Goal: Find specific page/section: Find specific page/section

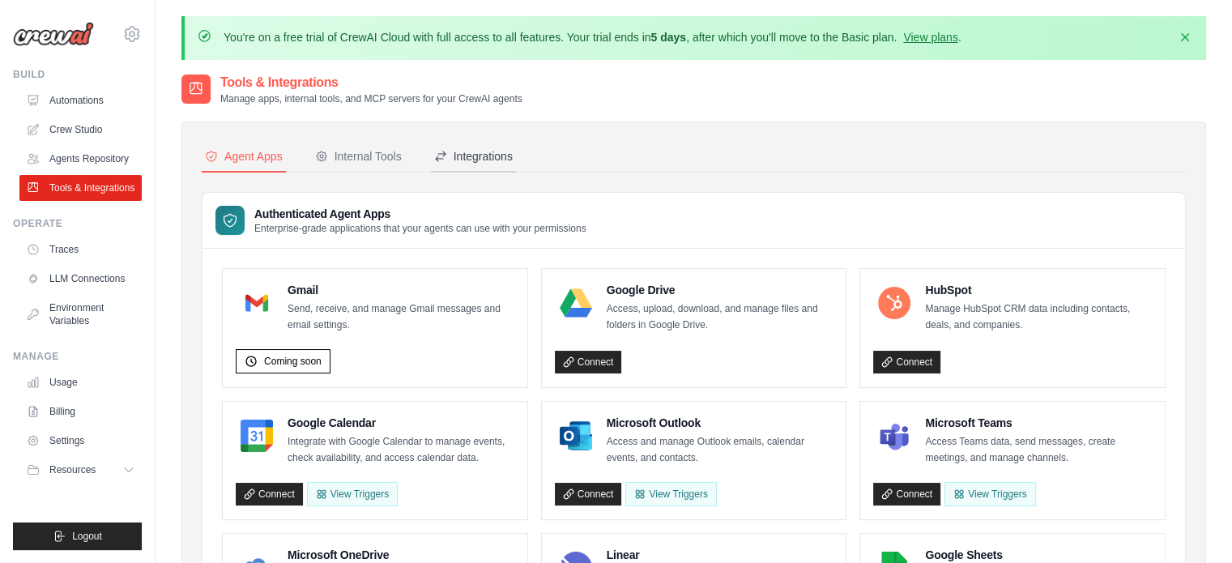
click at [483, 164] on button "Integrations" at bounding box center [473, 157] width 85 height 31
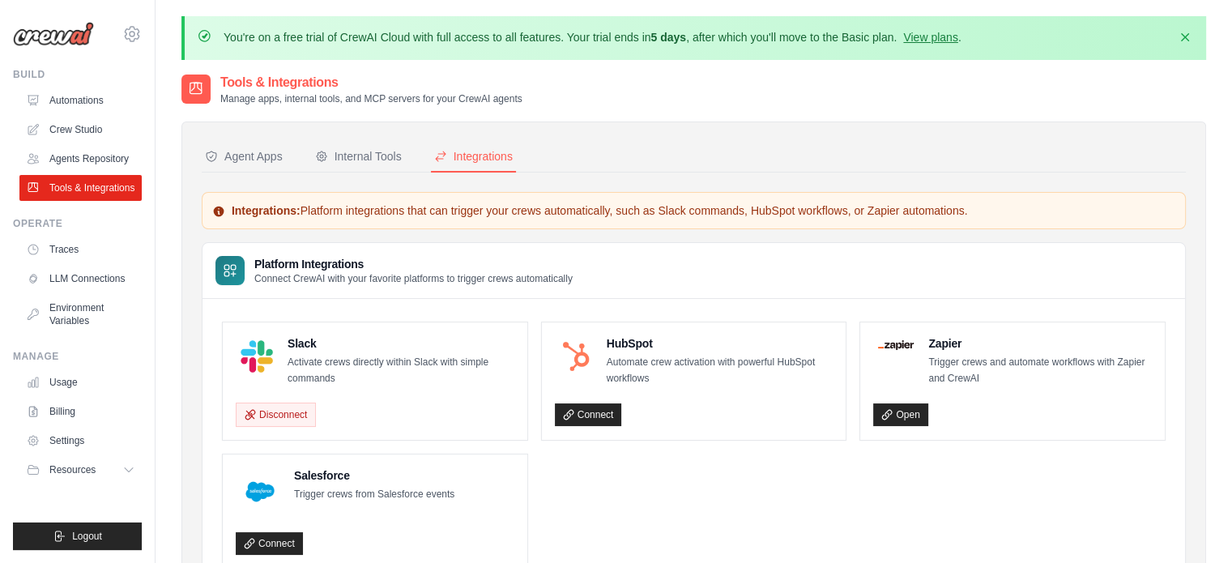
scroll to position [89, 0]
